Goal: Task Accomplishment & Management: Complete application form

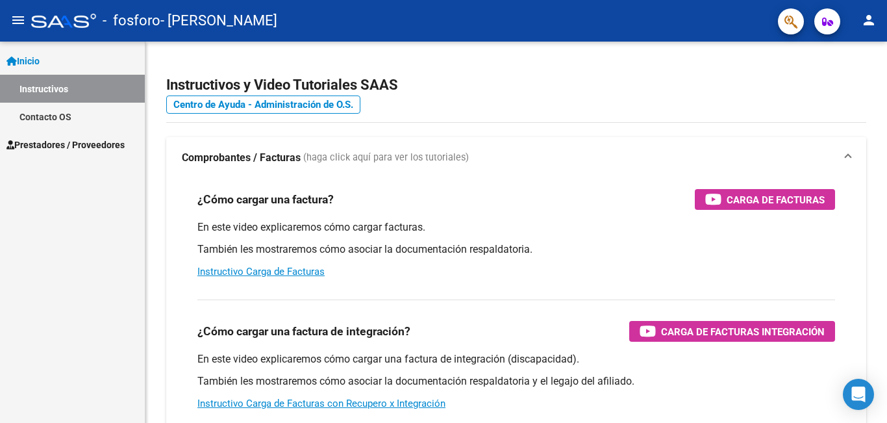
click at [868, 17] on mat-icon "person" at bounding box center [869, 20] width 16 height 16
click at [852, 82] on button "exit_to_app Salir" at bounding box center [842, 85] width 79 height 31
click at [125, 147] on span "Prestadores / Proveedores" at bounding box center [65, 145] width 118 height 14
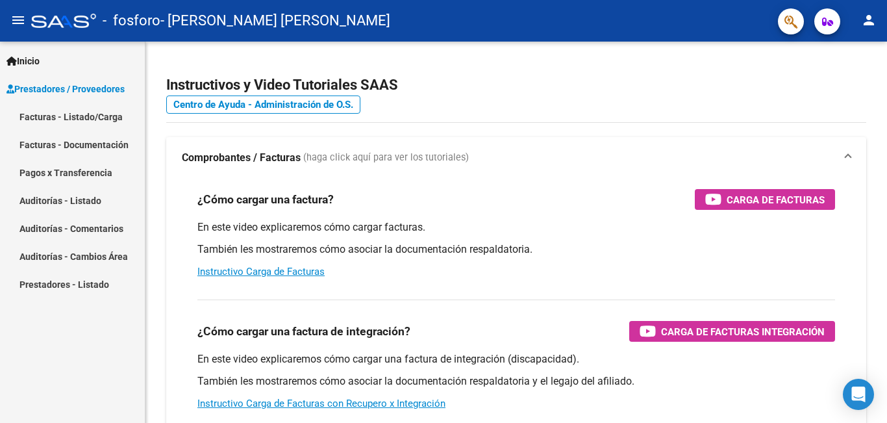
click at [127, 118] on link "Facturas - Listado/Carga" at bounding box center [72, 117] width 145 height 28
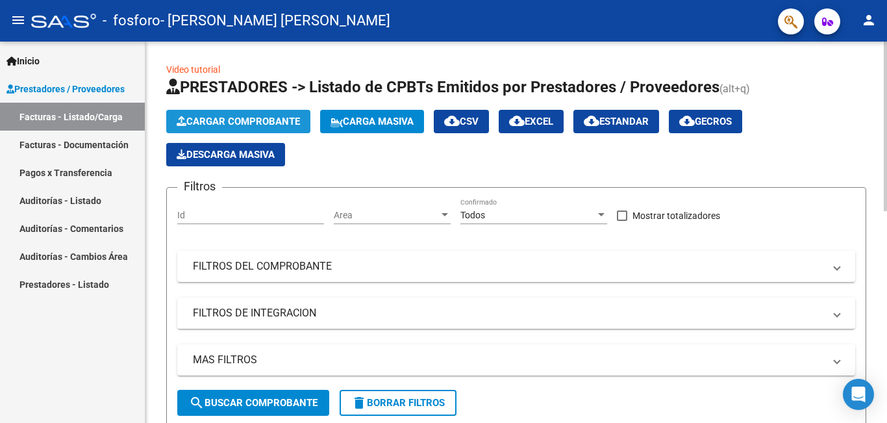
click at [258, 122] on span "Cargar Comprobante" at bounding box center [238, 122] width 123 height 12
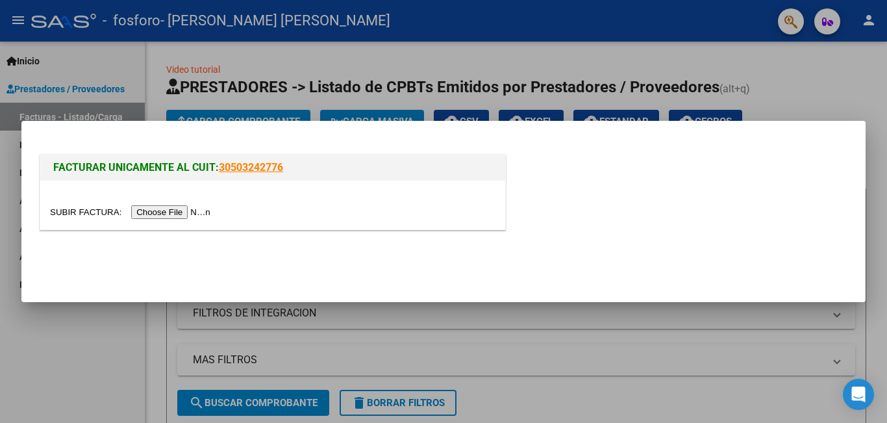
click at [201, 213] on input "file" at bounding box center [132, 212] width 164 height 14
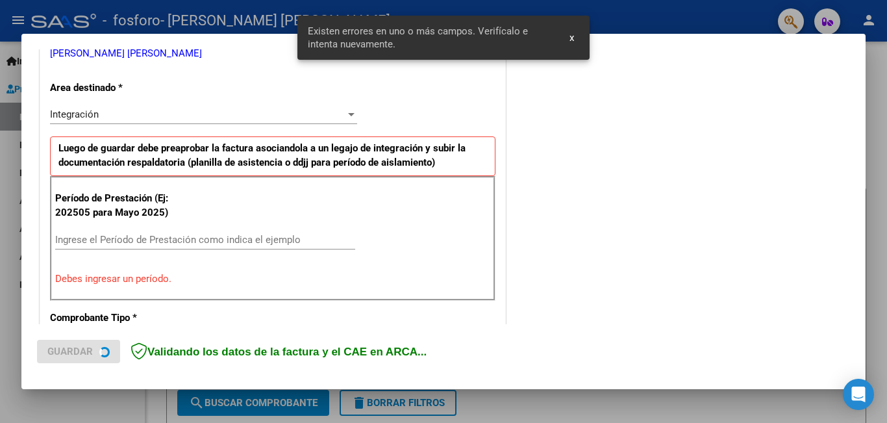
scroll to position [290, 0]
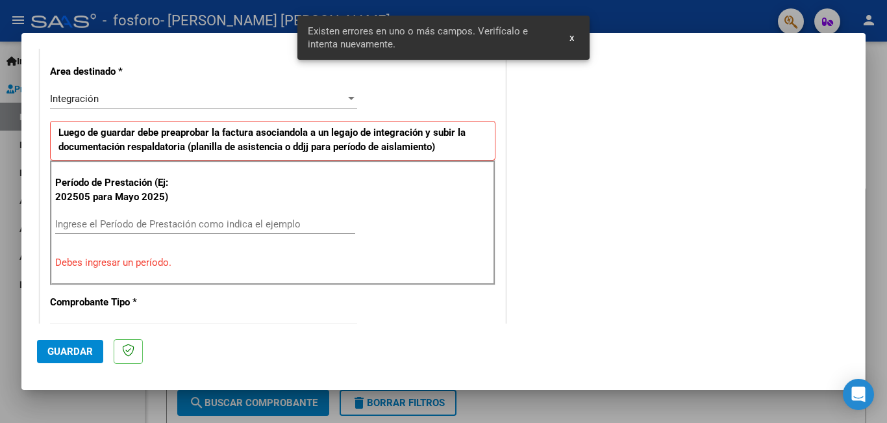
click at [153, 221] on input "Ingrese el Período de Prestación como indica el ejemplo" at bounding box center [205, 224] width 300 height 12
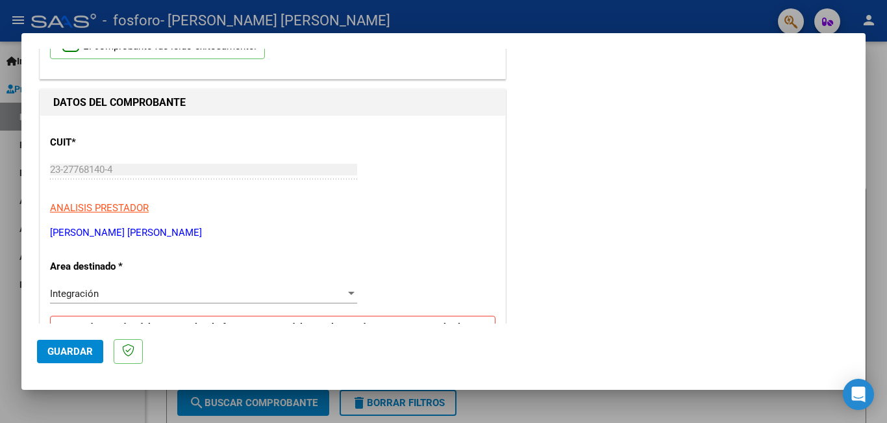
scroll to position [0, 0]
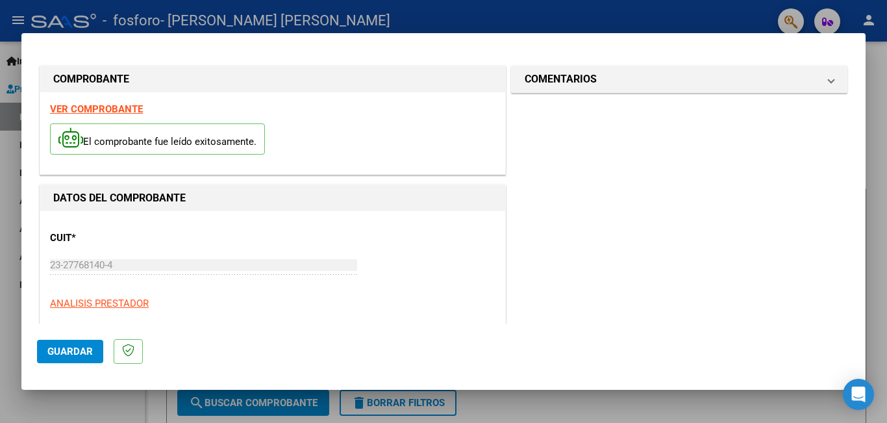
type input "202509"
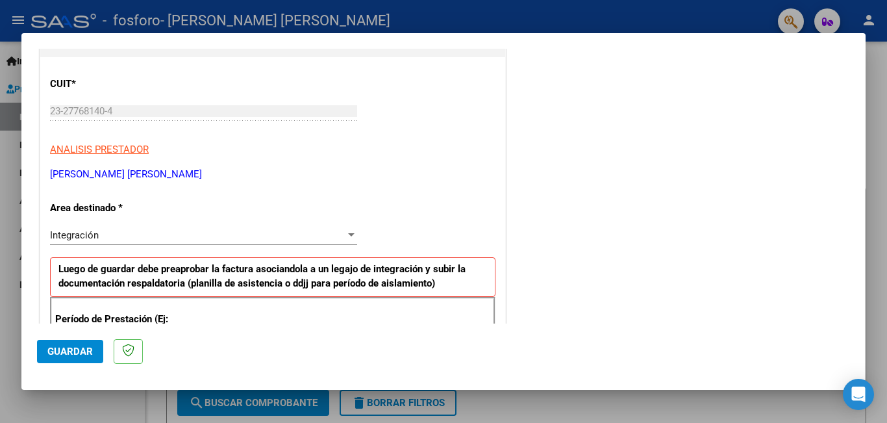
scroll to position [284, 0]
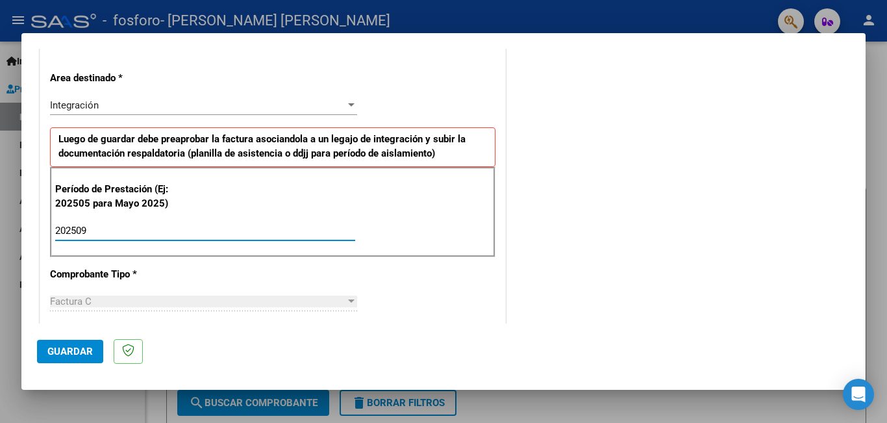
click at [76, 349] on span "Guardar" at bounding box center [69, 351] width 45 height 12
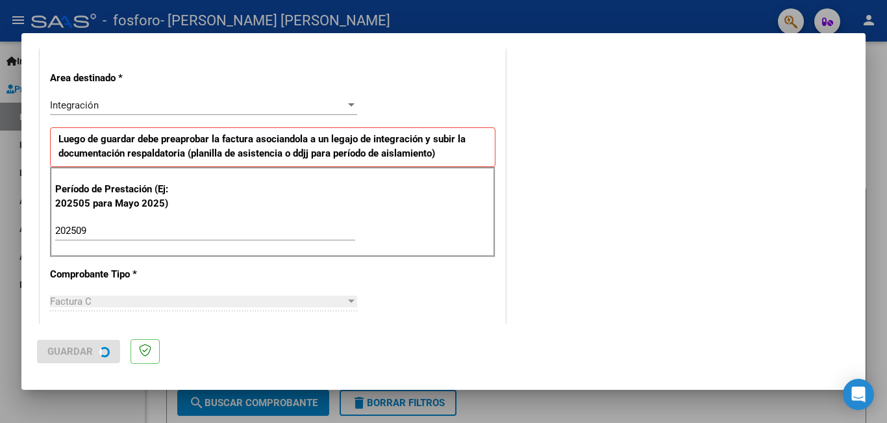
scroll to position [0, 0]
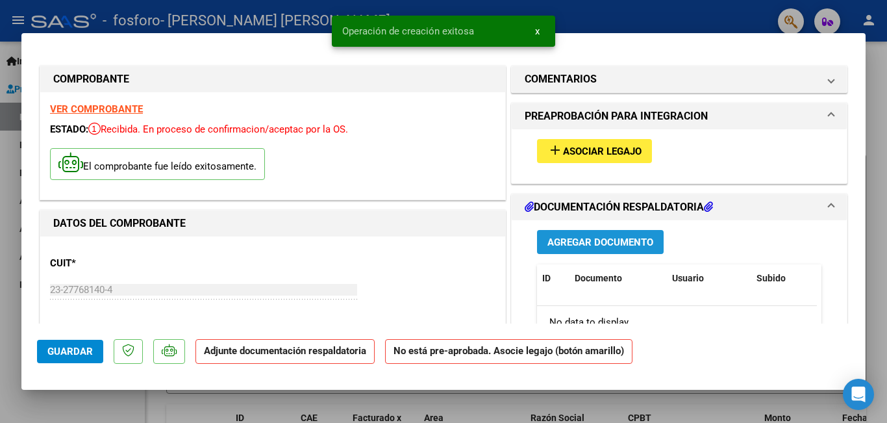
click at [616, 240] on span "Agregar Documento" at bounding box center [600, 242] width 106 height 12
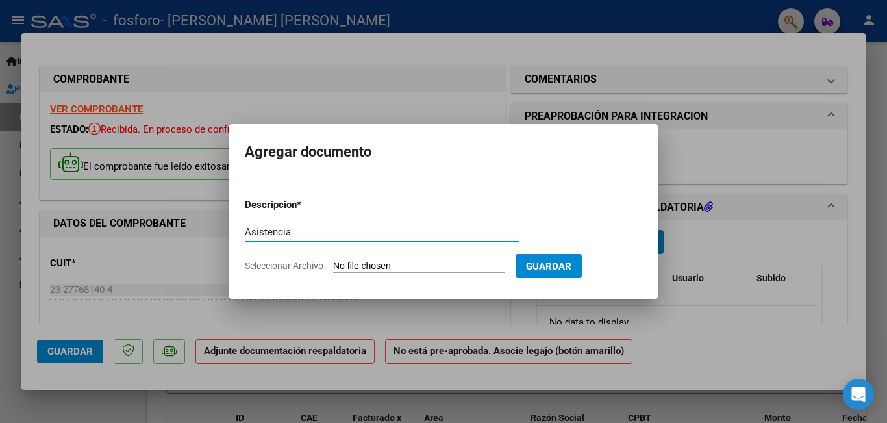
type input "Asistencia"
click at [446, 265] on input "Seleccionar Archivo" at bounding box center [419, 266] width 172 height 12
type input "C:\fakepath\AlexPaz09Maricel.pdf"
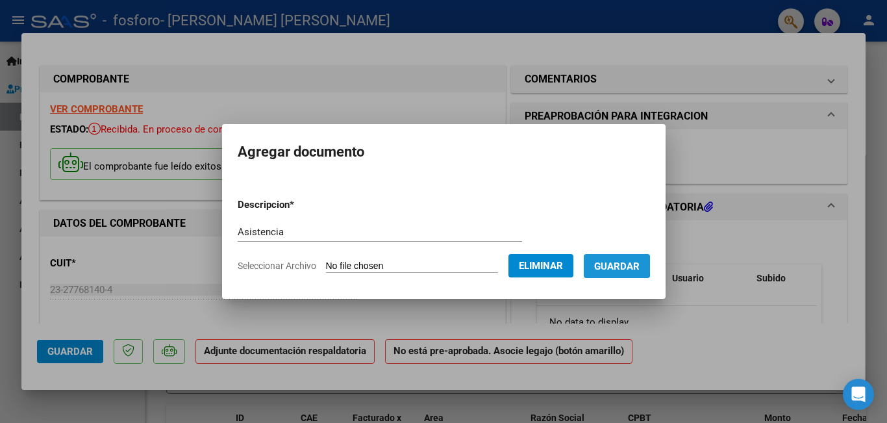
click at [619, 265] on span "Guardar" at bounding box center [616, 266] width 45 height 12
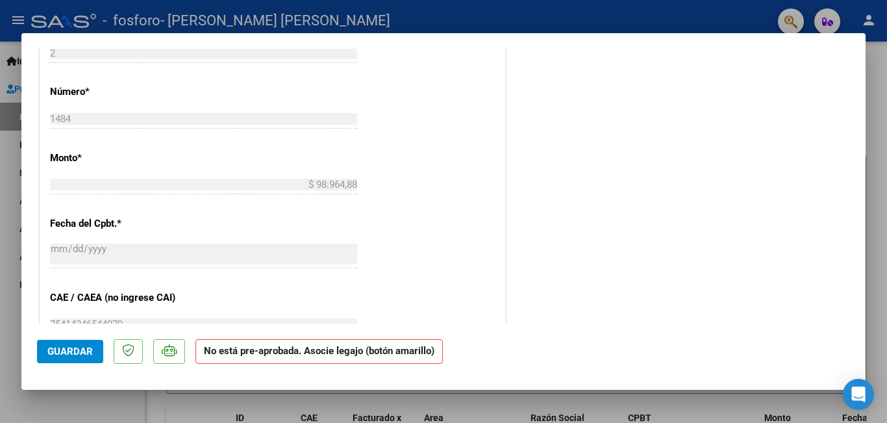
scroll to position [584, 0]
click at [73, 354] on span "Guardar" at bounding box center [69, 351] width 45 height 12
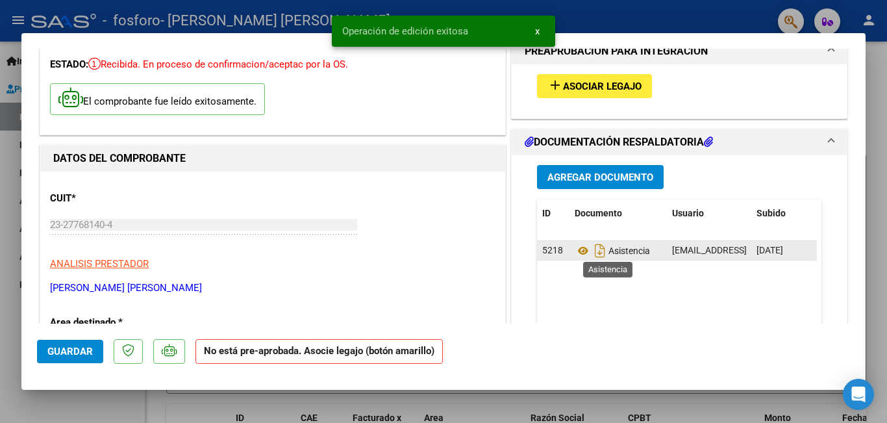
scroll to position [0, 0]
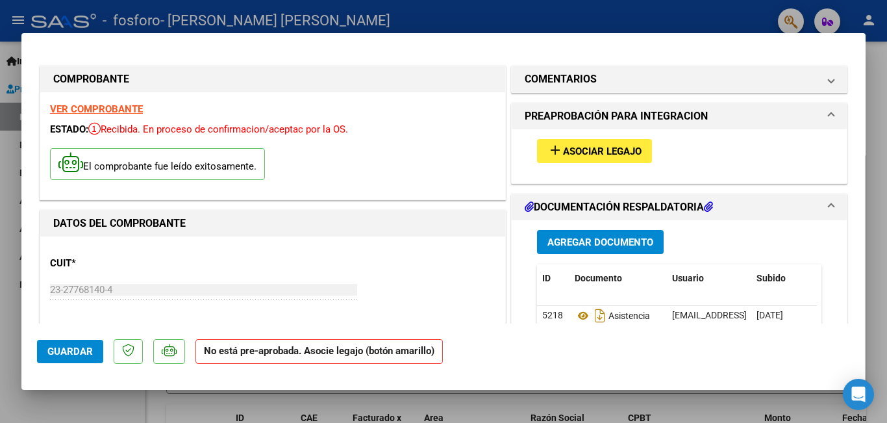
click at [458, 7] on div at bounding box center [443, 211] width 887 height 423
type input "$ 0,00"
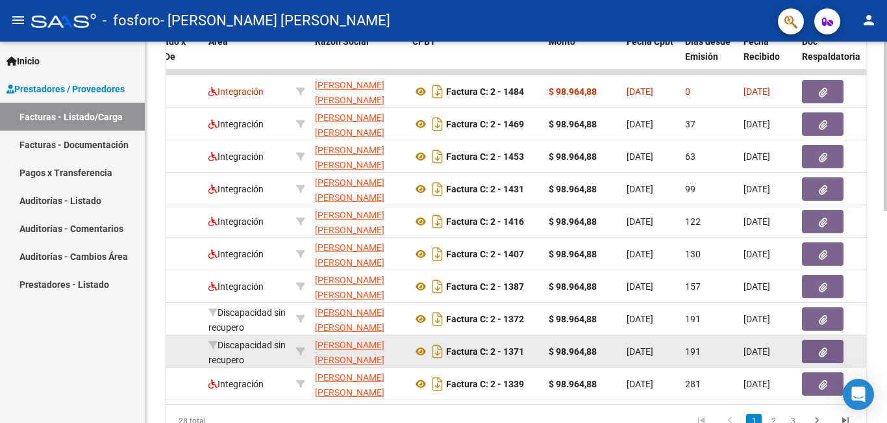
scroll to position [390, 0]
